Goal: Information Seeking & Learning: Learn about a topic

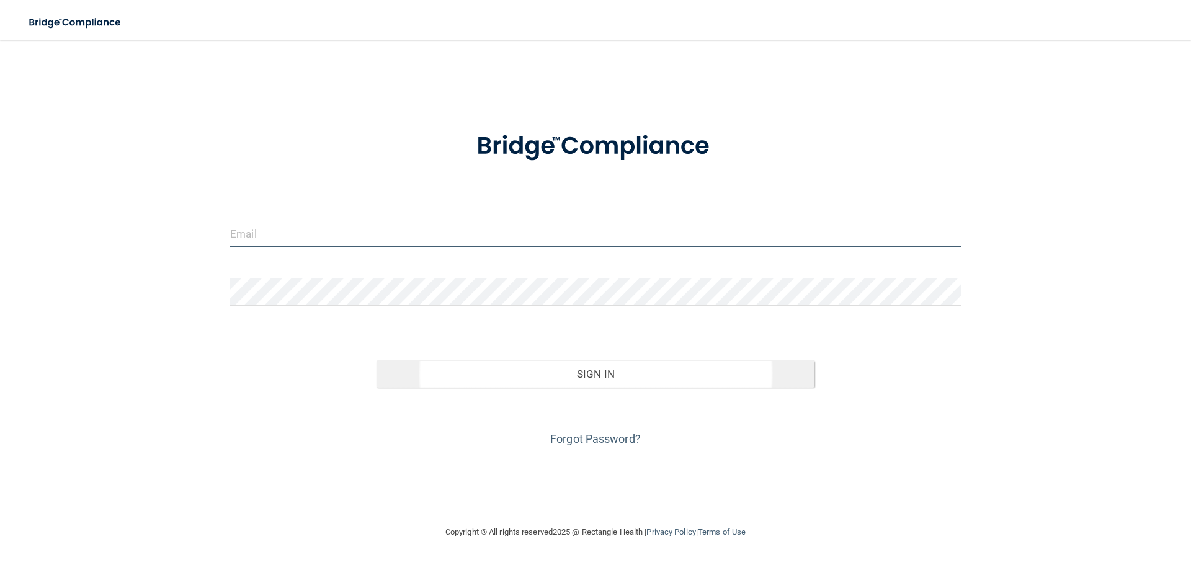
type input "[PERSON_NAME][EMAIL_ADDRESS][DOMAIN_NAME]"
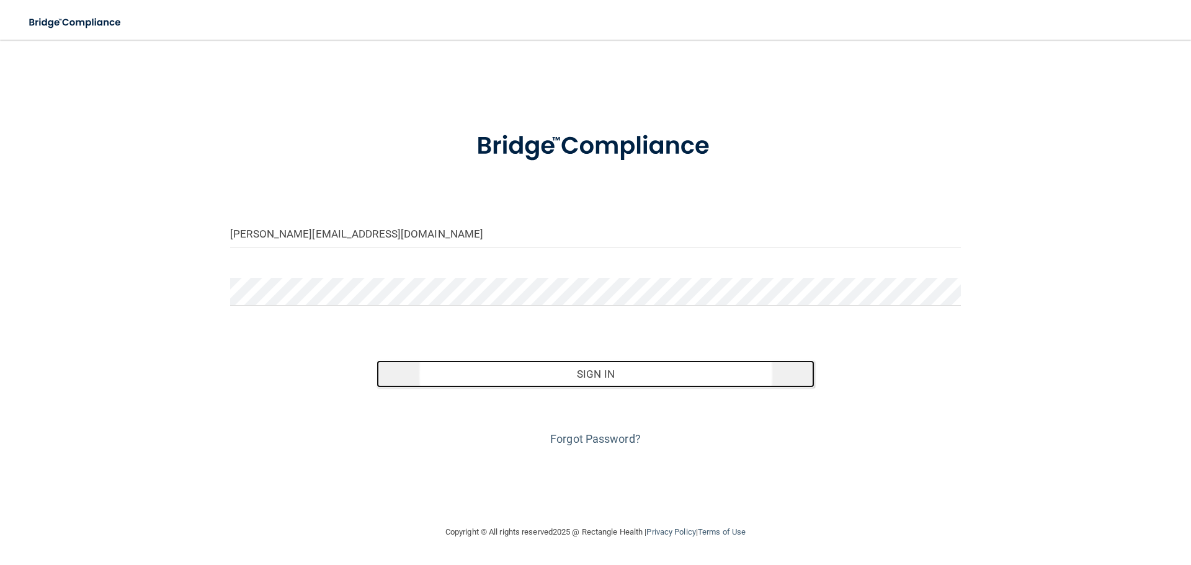
click at [716, 380] on button "Sign In" at bounding box center [595, 373] width 438 height 27
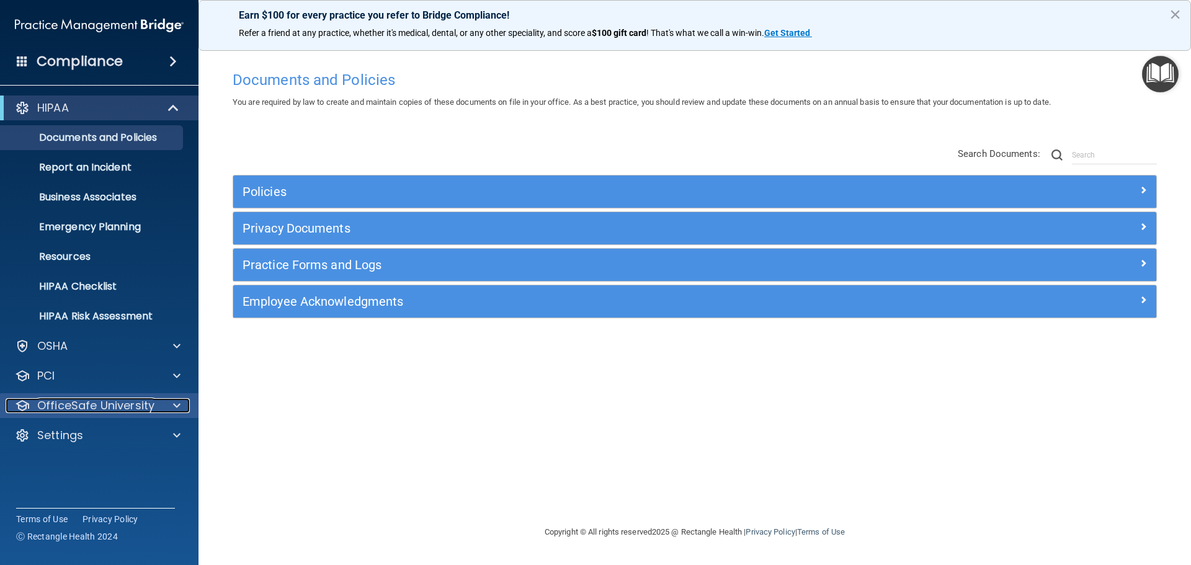
click at [145, 409] on p "OfficeSafe University" at bounding box center [95, 405] width 117 height 15
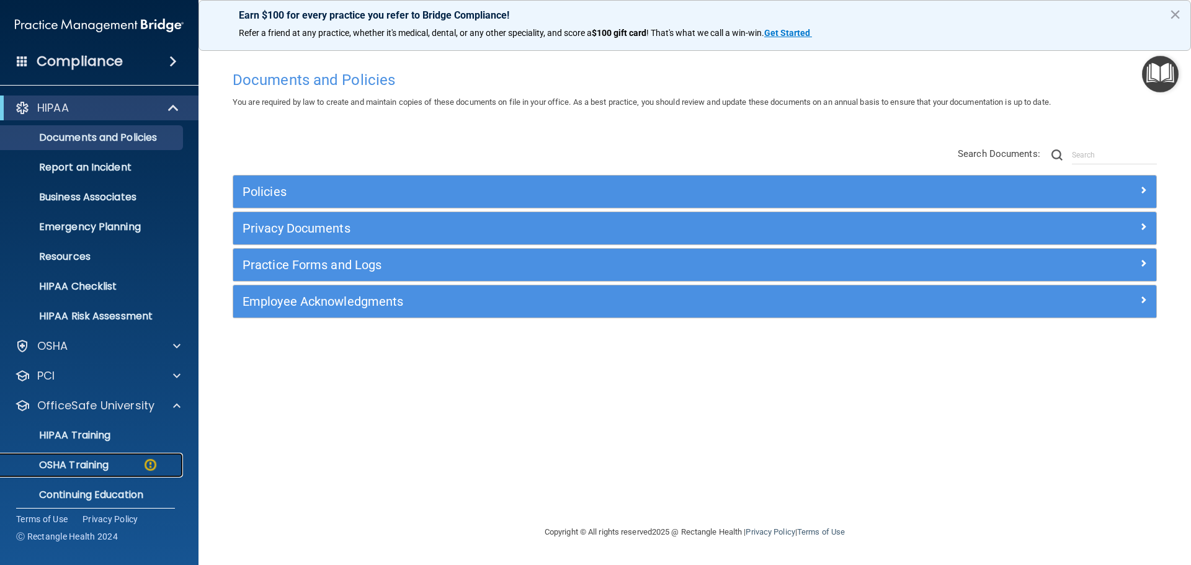
click at [117, 457] on link "OSHA Training" at bounding box center [85, 465] width 195 height 25
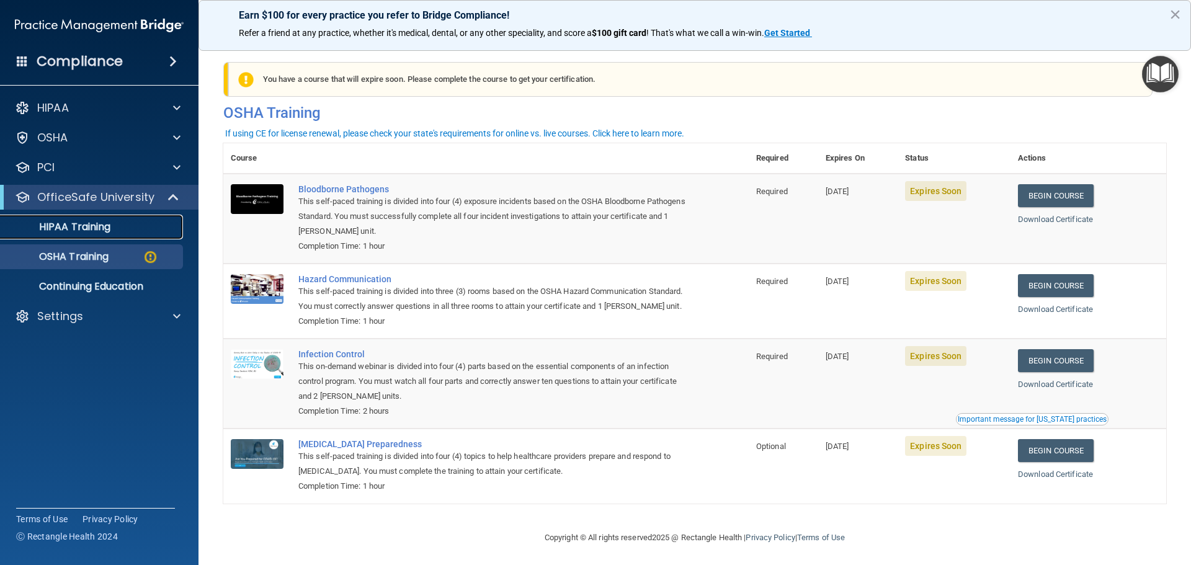
click at [109, 225] on p "HIPAA Training" at bounding box center [59, 227] width 102 height 12
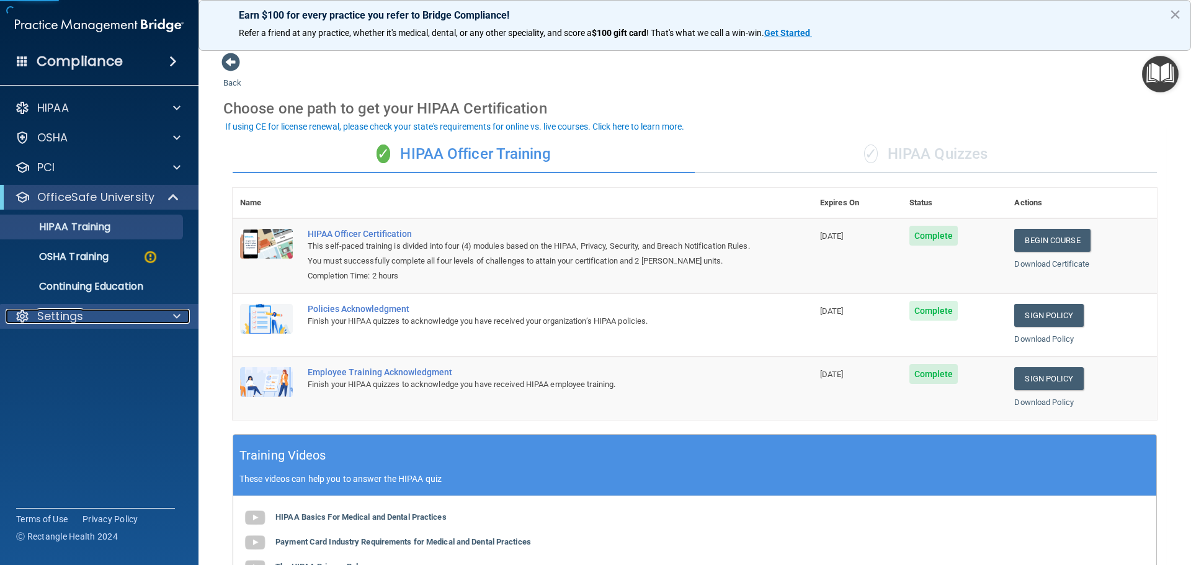
click at [146, 310] on div "Settings" at bounding box center [83, 316] width 154 height 15
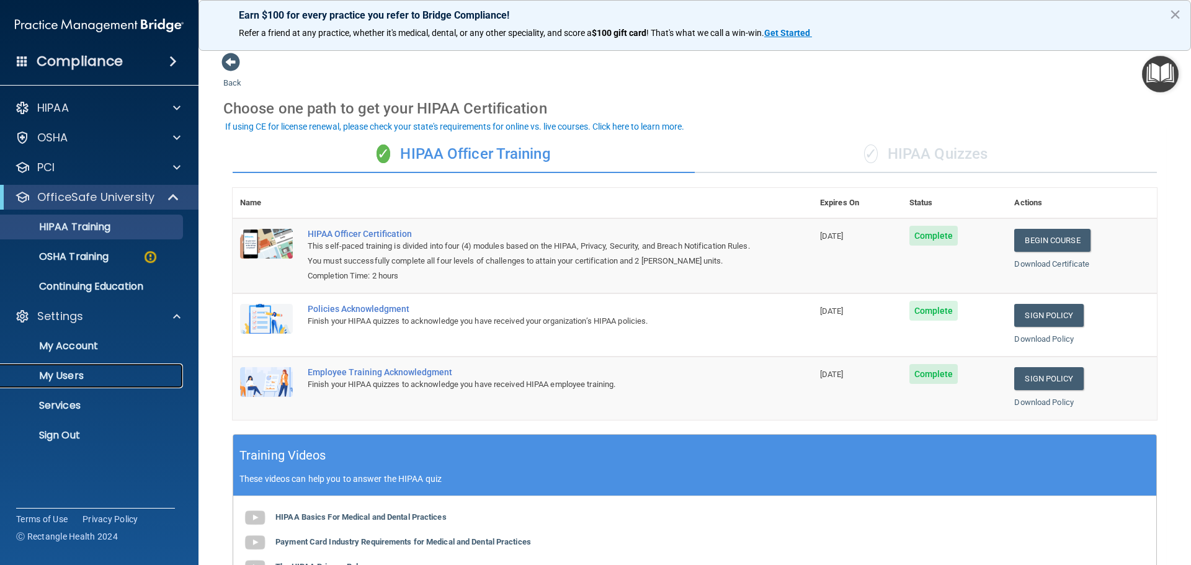
click at [73, 370] on p "My Users" at bounding box center [92, 376] width 169 height 12
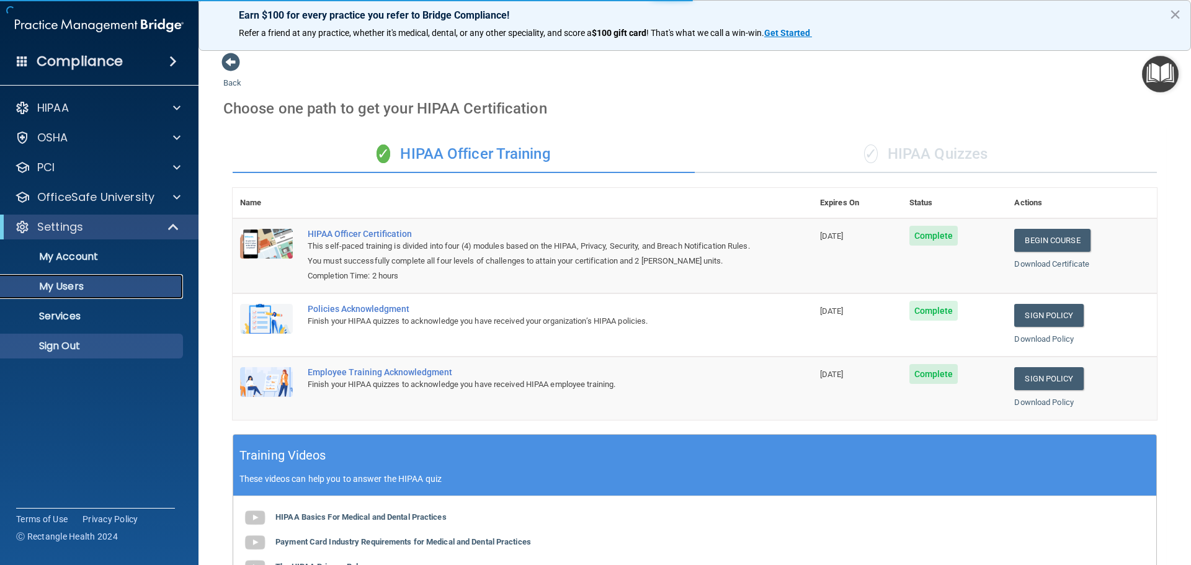
select select "20"
